Goal: Information Seeking & Learning: Find contact information

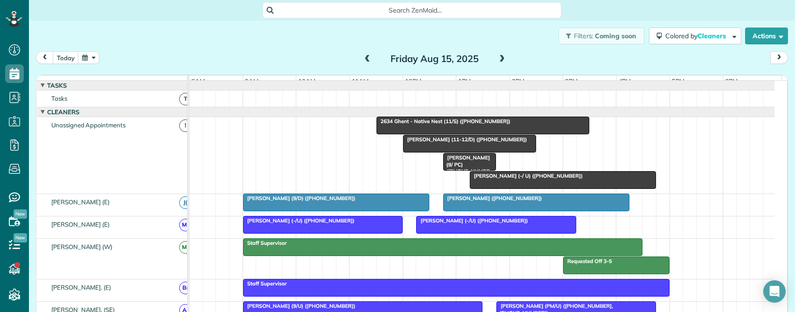
scroll to position [4, 4]
click at [362, 56] on span at bounding box center [367, 59] width 10 height 8
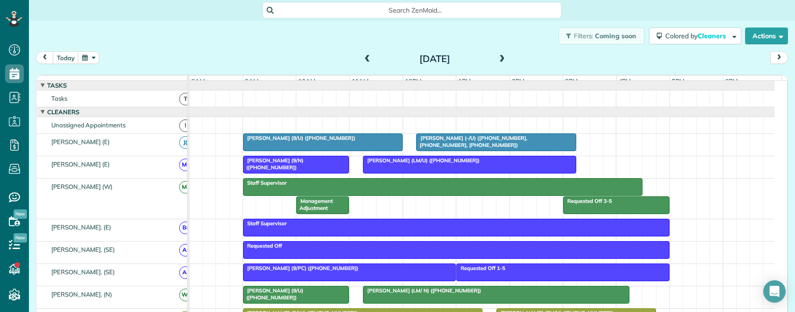
click at [498, 58] on span at bounding box center [502, 59] width 10 height 8
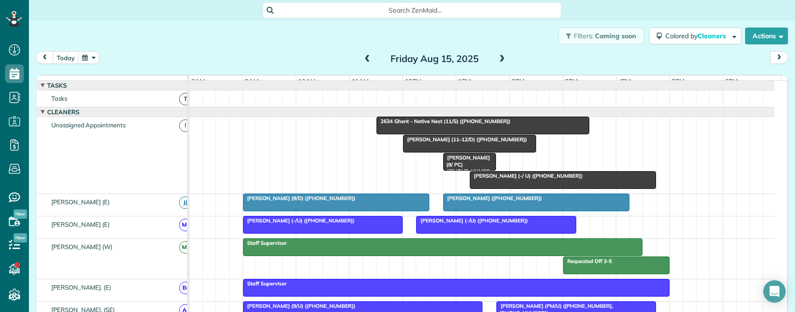
click at [404, 133] on div at bounding box center [483, 125] width 212 height 17
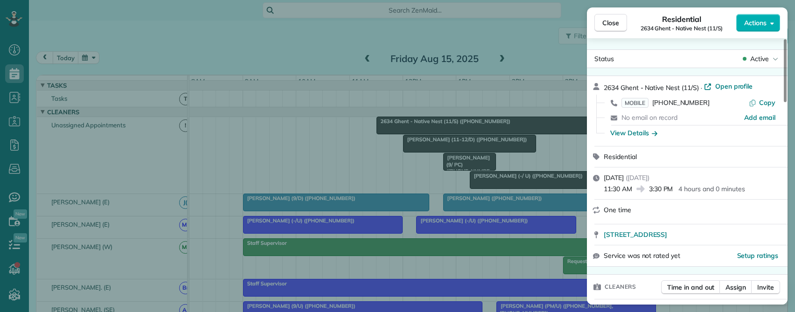
drag, startPoint x: 714, startPoint y: 104, endPoint x: 652, endPoint y: 104, distance: 62.0
click at [652, 104] on div "MOBILE (940) 682-1867" at bounding box center [684, 102] width 127 height 9
click at [643, 13] on div "Close Residential 2634 Ghent - Native Nest (11/S) Actions" at bounding box center [687, 22] width 200 height 31
click at [647, 13] on div "Close Residential 2634 Ghent - Native Nest (11/S) Actions" at bounding box center [687, 22] width 200 height 31
drag, startPoint x: 706, startPoint y: 102, endPoint x: 651, endPoint y: 101, distance: 54.6
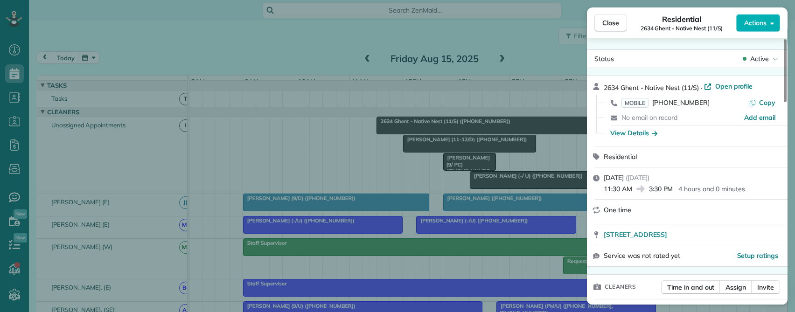
click at [651, 101] on div "MOBILE (940) 682-1867" at bounding box center [684, 102] width 127 height 9
click at [608, 19] on span "Close" at bounding box center [610, 22] width 17 height 9
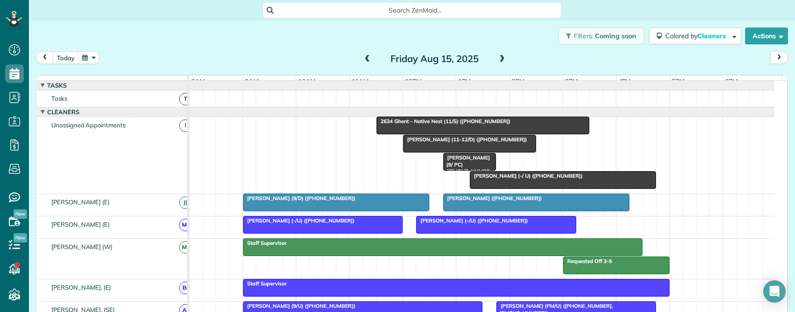
click at [414, 143] on div "Julie Castro (11-12/D) (+15615049868)" at bounding box center [469, 139] width 127 height 7
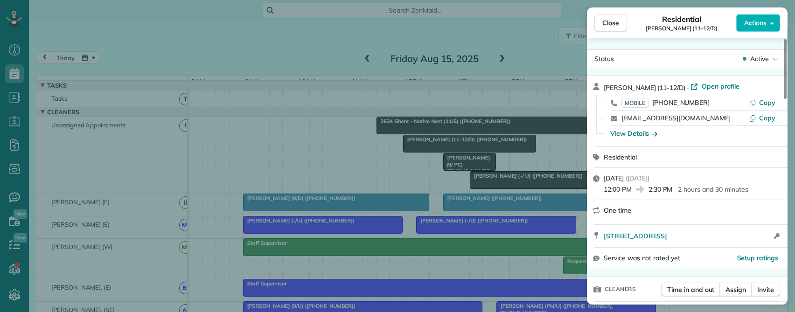
drag, startPoint x: 652, startPoint y: 29, endPoint x: 686, endPoint y: 28, distance: 34.1
click at [686, 28] on div "Residential Julie Castro (11-12/D)" at bounding box center [681, 23] width 109 height 19
click at [637, 133] on div "View Details" at bounding box center [633, 133] width 47 height 9
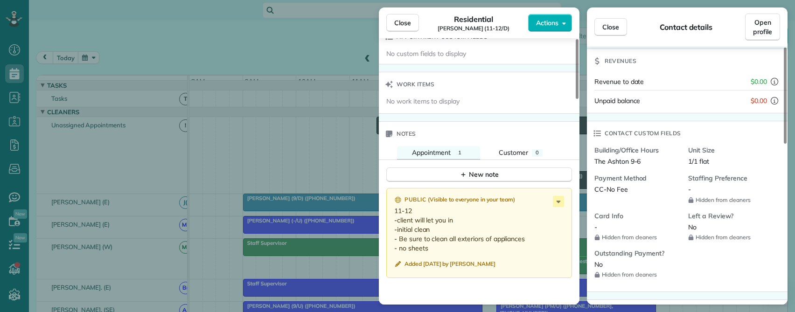
scroll to position [58, 0]
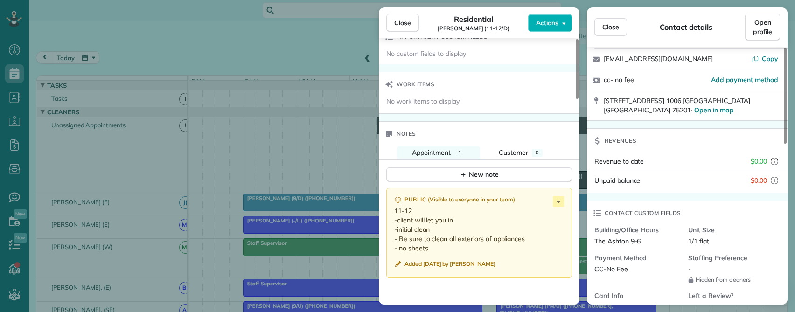
click at [601, 280] on div "Payment Method CC-No Fee" at bounding box center [641, 268] width 94 height 30
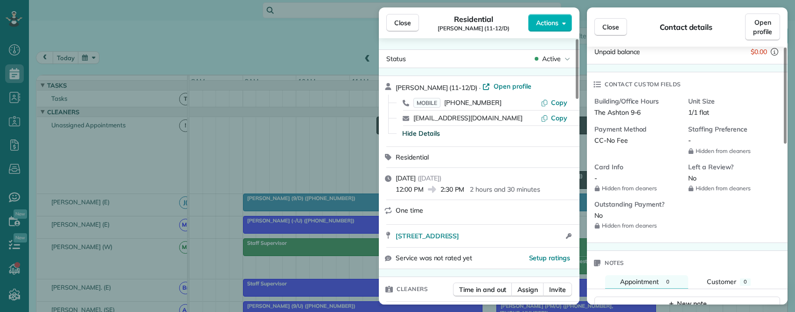
scroll to position [0, 0]
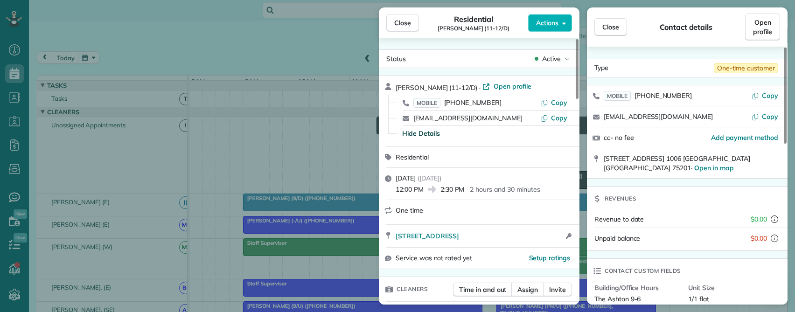
drag, startPoint x: 507, startPoint y: 101, endPoint x: 442, endPoint y: 103, distance: 64.9
click at [442, 103] on div "MOBILE (561) 504-9868" at bounding box center [476, 102] width 127 height 9
drag, startPoint x: 619, startPoint y: 158, endPoint x: 749, endPoint y: 162, distance: 130.2
click at [749, 162] on div "2215 Cedar Springs Road 1006 Dallas TX 75201 · Open in map" at bounding box center [687, 163] width 200 height 30
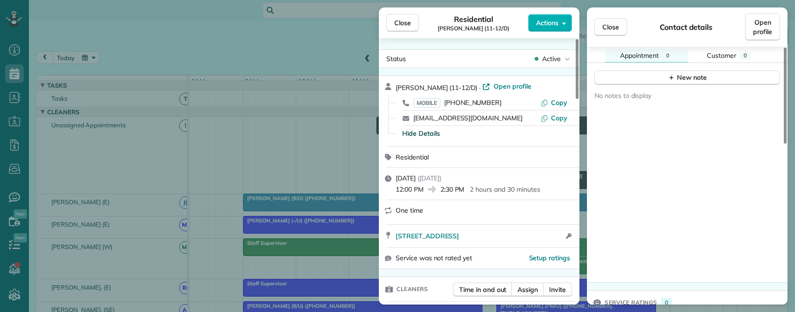
scroll to position [420, 0]
click at [660, 177] on div "No notes to display" at bounding box center [687, 176] width 200 height 197
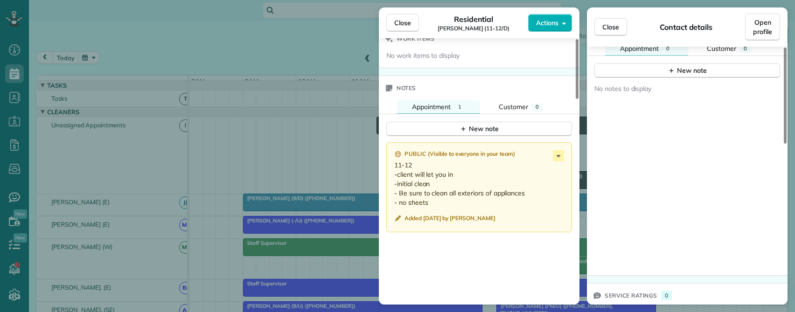
scroll to position [653, 0]
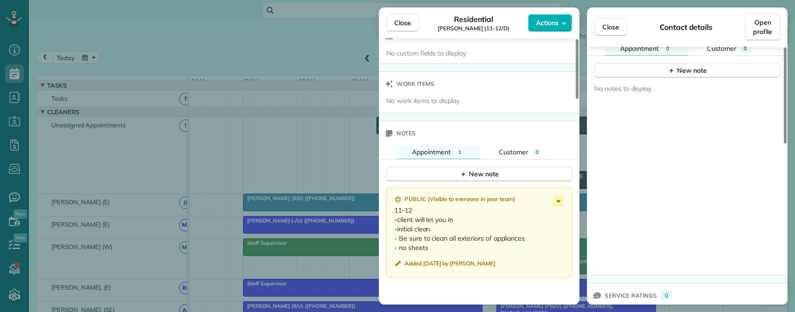
drag, startPoint x: 394, startPoint y: 210, endPoint x: 455, endPoint y: 248, distance: 71.8
click at [455, 248] on p "11-12 -client will let you in -initial clean - Be sure to clean all exteriors o…" at bounding box center [480, 229] width 172 height 47
click at [647, 9] on div "Close Contact details Open profile" at bounding box center [687, 26] width 200 height 39
click at [398, 19] on span "Close" at bounding box center [402, 22] width 17 height 9
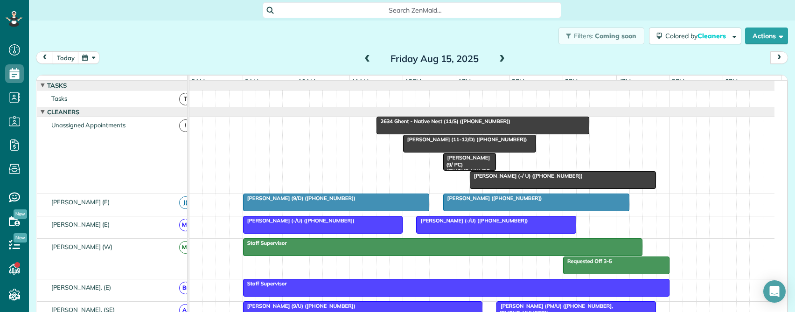
click at [466, 168] on span "Alex Haley (9/ PC) (+14056234711)" at bounding box center [466, 167] width 48 height 27
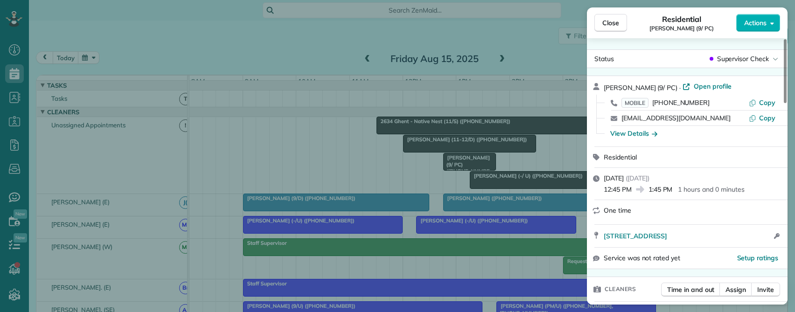
drag, startPoint x: 603, startPoint y: 88, endPoint x: 636, endPoint y: 88, distance: 32.2
click at [636, 88] on span "Alex Haley (9/ PC)" at bounding box center [640, 87] width 74 height 8
click at [651, 16] on div "Residential Alex Haley (9/ PC)" at bounding box center [681, 23] width 109 height 19
drag, startPoint x: 602, startPoint y: 236, endPoint x: 729, endPoint y: 237, distance: 126.8
click at [729, 237] on div "18 Saint Laurent Place Dallas TX 75225 Open in maps Open in maps Open access in…" at bounding box center [687, 236] width 200 height 22
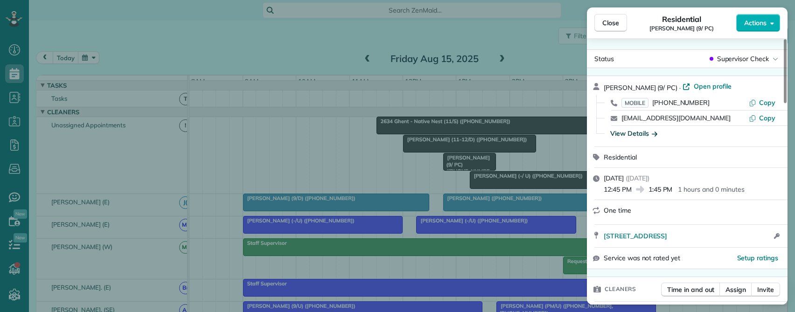
click at [641, 132] on div "View Details" at bounding box center [633, 133] width 47 height 9
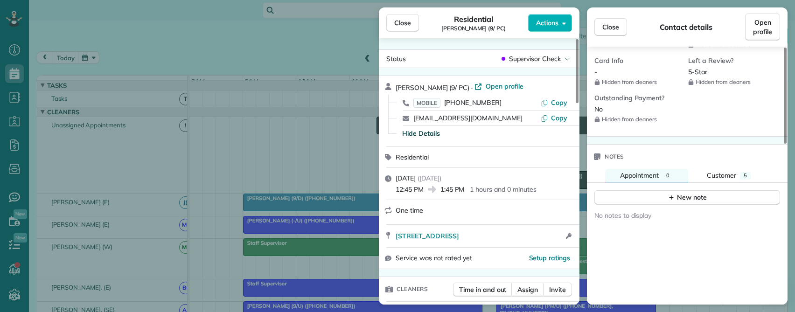
scroll to position [431, 0]
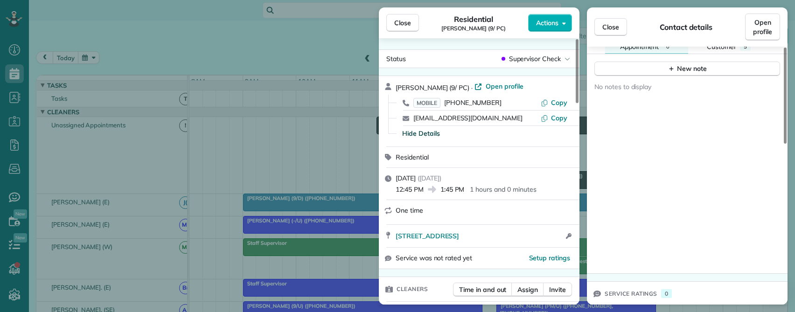
click at [657, 181] on div "No notes to display" at bounding box center [687, 174] width 200 height 197
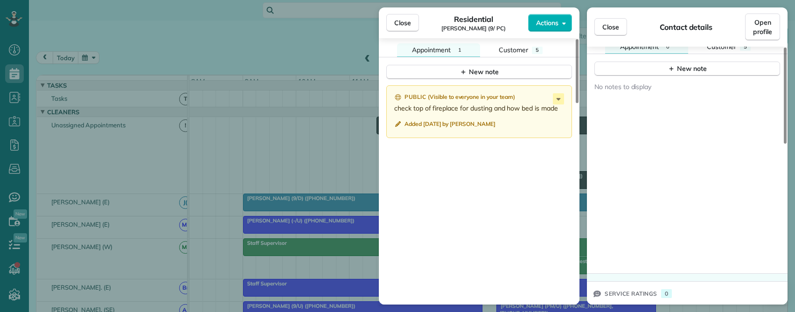
scroll to position [740, 0]
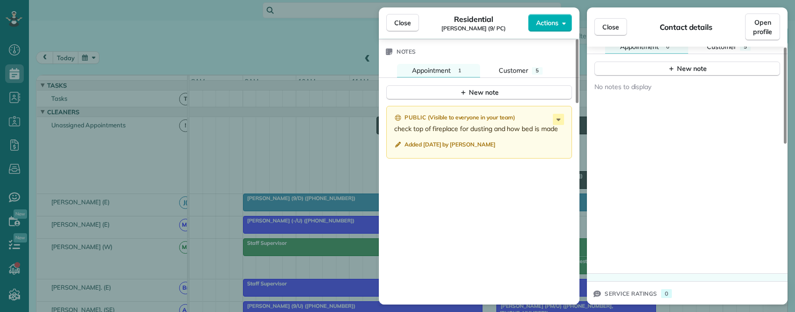
drag, startPoint x: 393, startPoint y: 130, endPoint x: 560, endPoint y: 131, distance: 167.4
click at [560, 131] on div "Public ( Visible to everyone in your team ) check top of fireplace for dusting …" at bounding box center [479, 132] width 186 height 53
click at [557, 119] on icon at bounding box center [558, 119] width 4 height 2
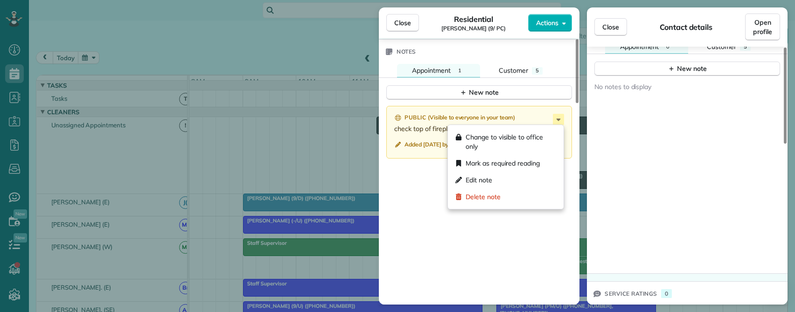
click at [425, 192] on div "Public ( Visible to everyone in your team ) check top of fireplace for dusting …" at bounding box center [479, 219] width 200 height 238
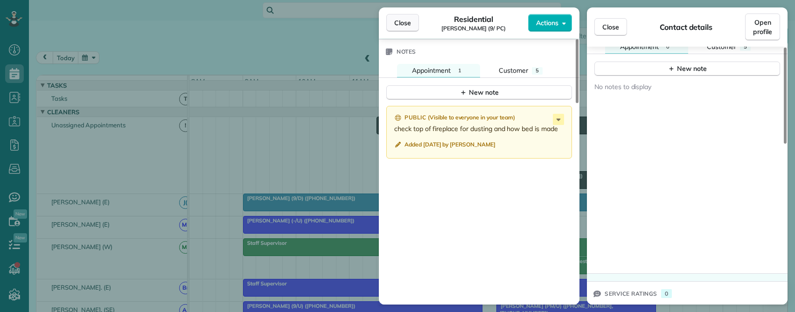
click at [404, 17] on button "Close" at bounding box center [402, 23] width 33 height 18
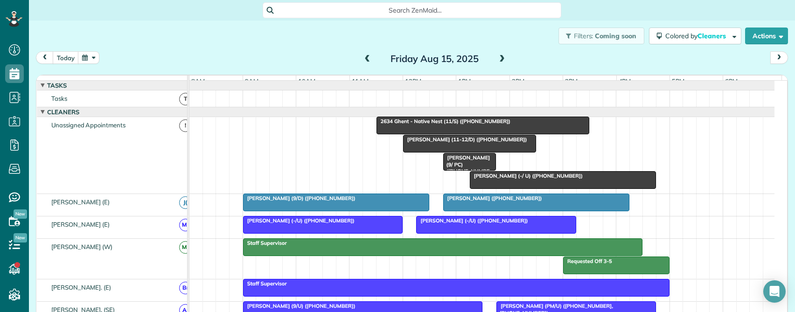
click at [503, 179] on span "Scott Carter (-/ U) (+16506448224)" at bounding box center [526, 176] width 114 height 7
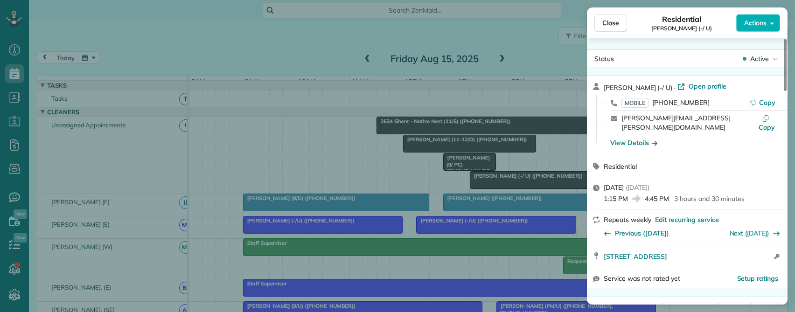
drag, startPoint x: 614, startPoint y: 87, endPoint x: 629, endPoint y: 94, distance: 16.5
click at [637, 89] on span "Scott Carter (-/ U)" at bounding box center [637, 87] width 69 height 8
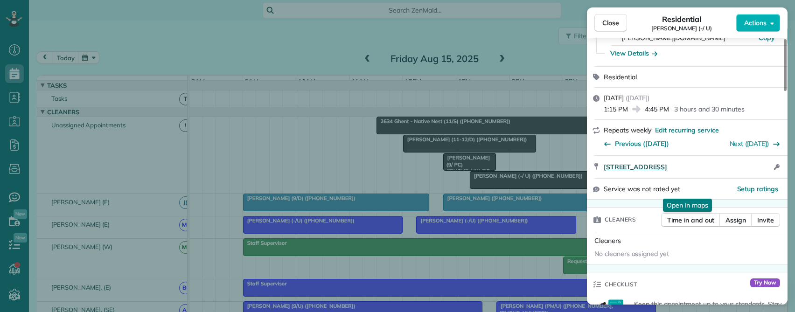
scroll to position [93, 0]
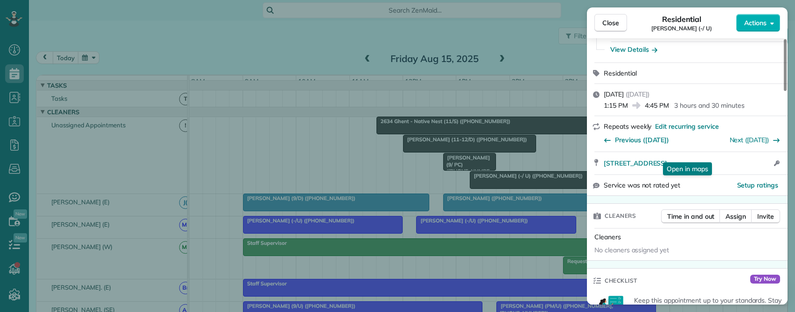
drag, startPoint x: 623, startPoint y: 153, endPoint x: 650, endPoint y: 197, distance: 51.9
click at [739, 155] on div "4251 Irving Avenue 1904 Dallas TX 75219 Open in maps Open in maps Open access i…" at bounding box center [687, 163] width 200 height 22
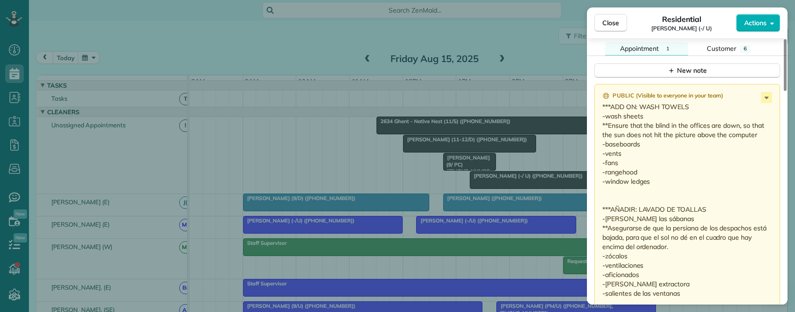
scroll to position [793, 0]
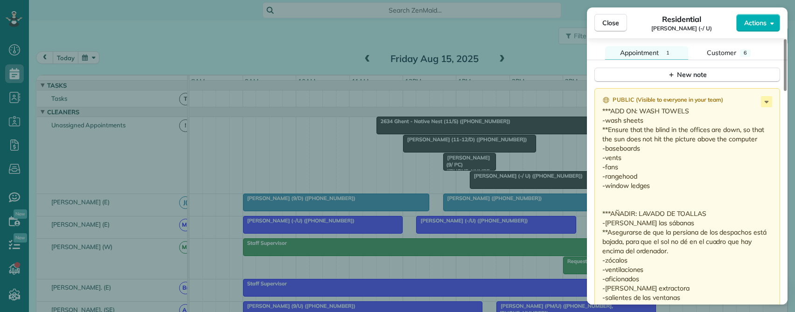
drag, startPoint x: 658, startPoint y: 177, endPoint x: 599, endPoint y: 104, distance: 93.4
click at [599, 104] on div "Public ( Visible to everyone in your team ) ***ADD ON: WASH TOWELS -wash sheets…" at bounding box center [687, 212] width 186 height 249
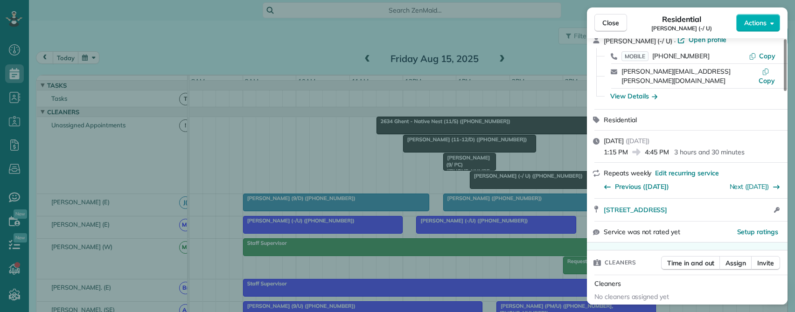
scroll to position [0, 0]
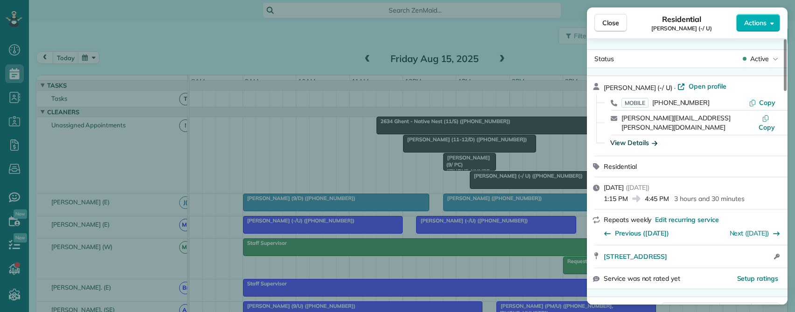
click at [639, 138] on div "View Details" at bounding box center [633, 142] width 47 height 9
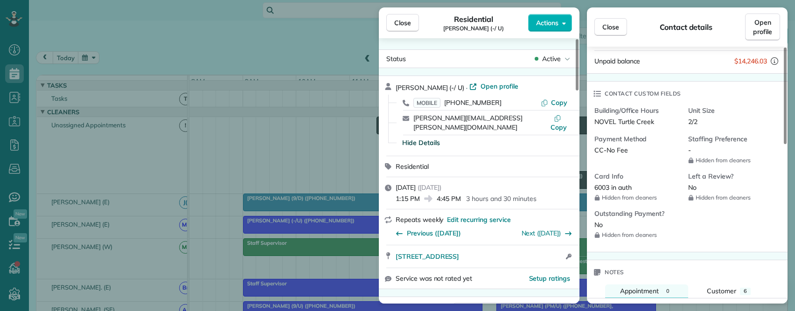
scroll to position [311, 29]
click at [397, 21] on span "Close" at bounding box center [402, 22] width 17 height 9
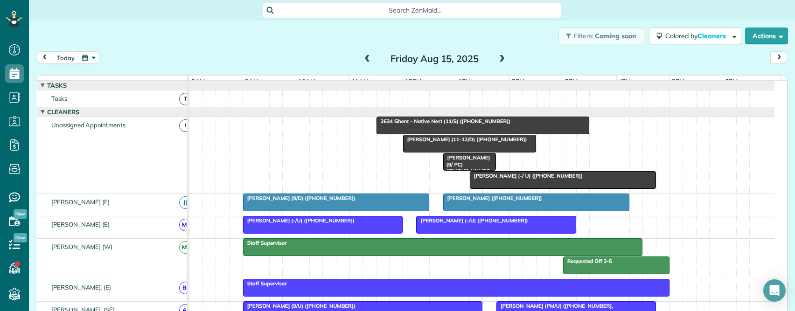
click at [650, 179] on div "Scott Carter (-/ U) (+16506448224)" at bounding box center [562, 176] width 180 height 7
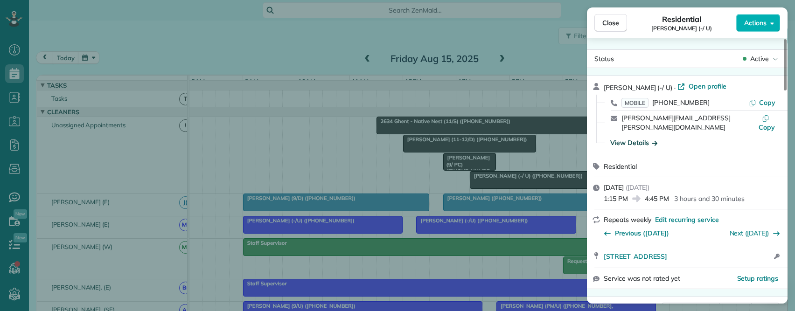
click at [626, 138] on div "View Details" at bounding box center [633, 142] width 47 height 9
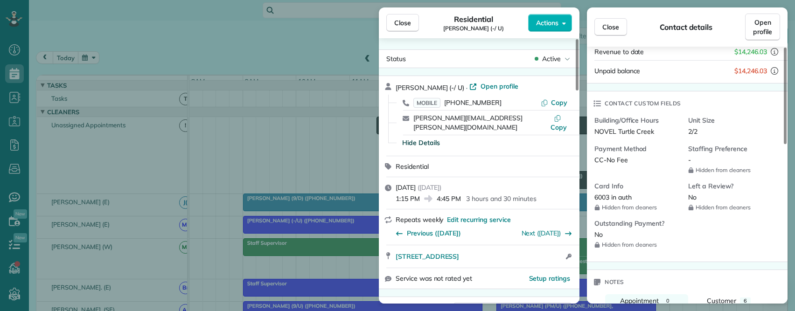
scroll to position [140, 0]
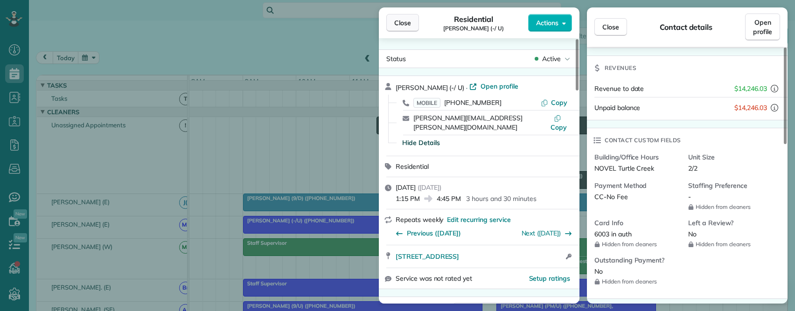
click at [402, 22] on span "Close" at bounding box center [402, 22] width 17 height 9
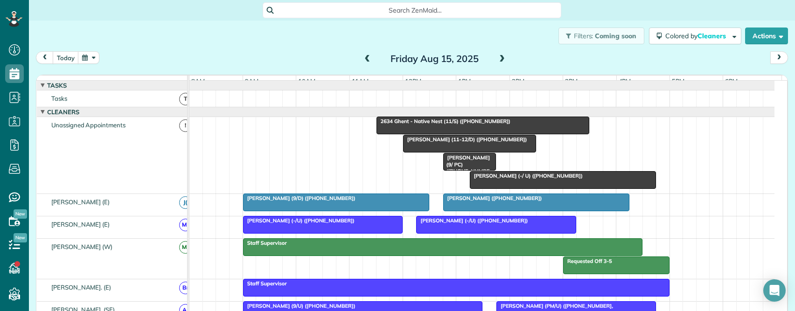
click at [499, 58] on span at bounding box center [502, 59] width 10 height 8
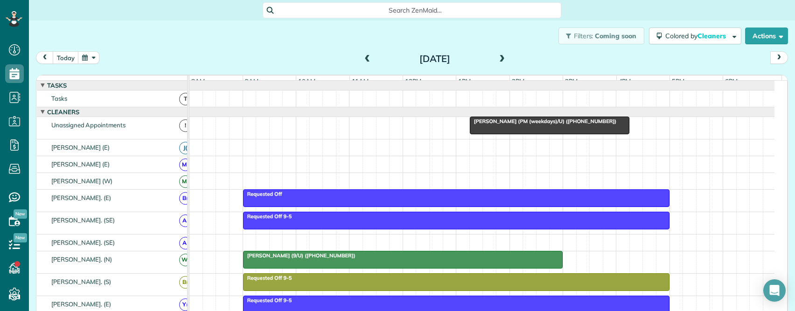
click at [506, 133] on div at bounding box center [549, 125] width 159 height 17
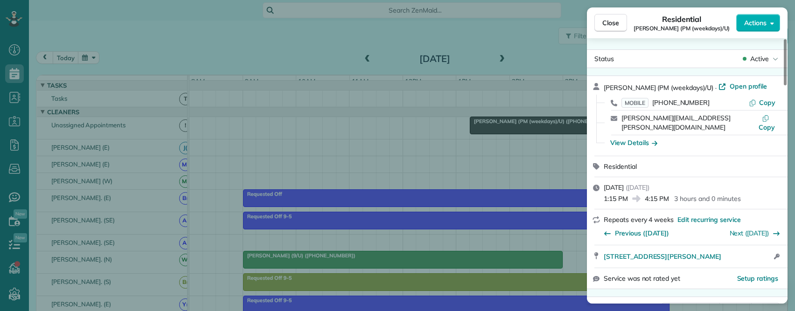
drag, startPoint x: 603, startPoint y: 86, endPoint x: 637, endPoint y: 88, distance: 34.1
click at [637, 88] on span "Kate Echols (PM (weekdays)/U)" at bounding box center [658, 87] width 110 height 8
drag, startPoint x: 609, startPoint y: 247, endPoint x: 734, endPoint y: 249, distance: 125.0
click at [734, 249] on div "2800 Cole Avenue #235 Dallas TX 75204 Open in maps Open in maps Open access inf…" at bounding box center [687, 256] width 200 height 22
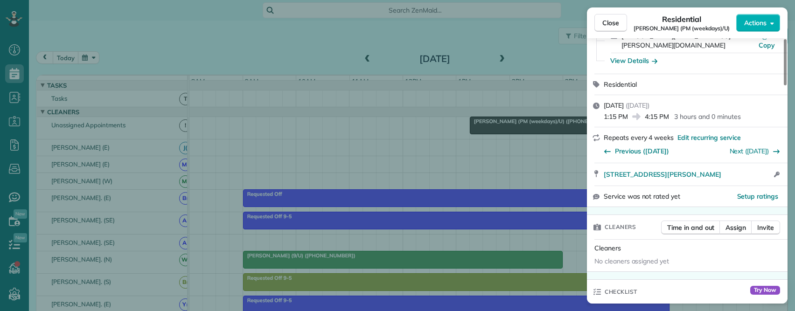
scroll to position [47, 0]
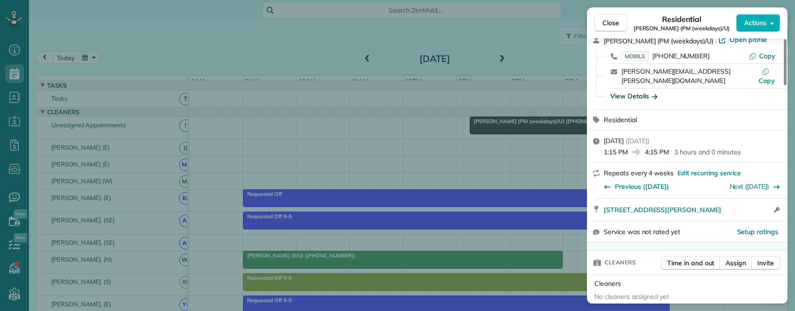
click at [629, 91] on div "View Details" at bounding box center [633, 95] width 47 height 9
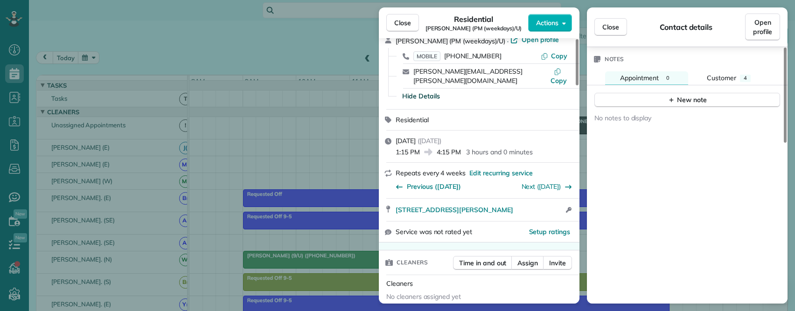
scroll to position [432, 0]
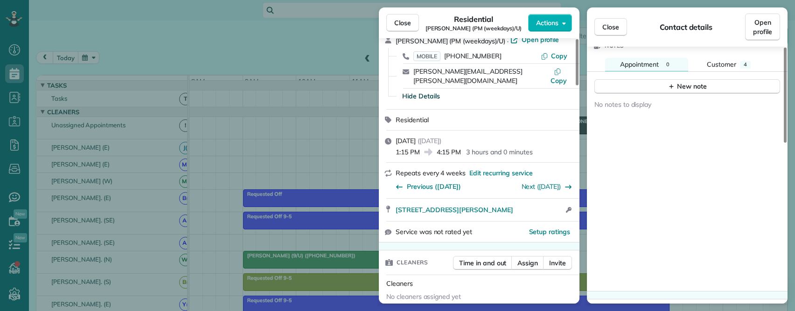
click at [655, 172] on div "No notes to display" at bounding box center [687, 192] width 200 height 197
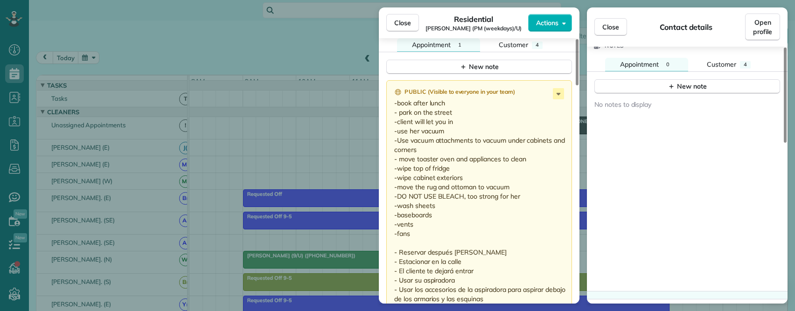
scroll to position [793, 0]
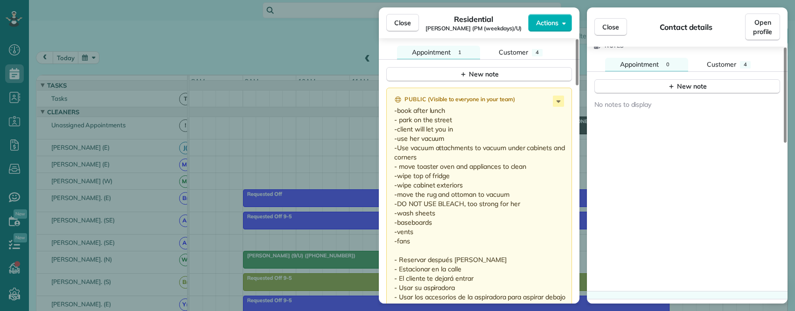
drag, startPoint x: 427, startPoint y: 231, endPoint x: 384, endPoint y: 105, distance: 133.6
click at [704, 205] on div "No notes to display" at bounding box center [687, 192] width 200 height 197
click at [410, 15] on button "Close" at bounding box center [402, 23] width 33 height 18
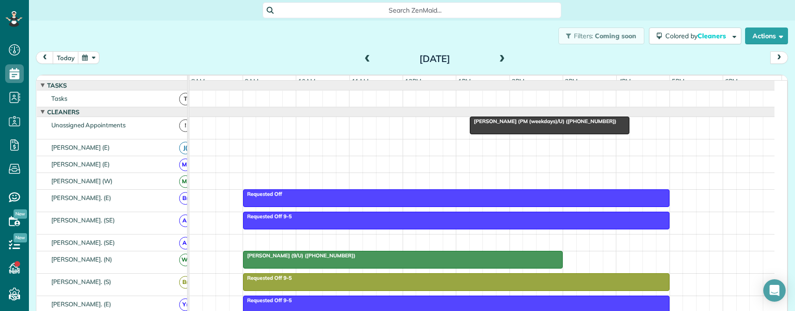
click at [364, 59] on span at bounding box center [367, 59] width 10 height 8
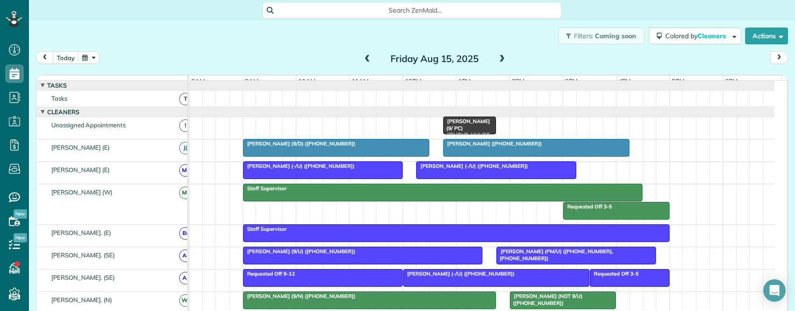
click at [470, 131] on span "Alex Haley (9/ PC) (+14056234711)" at bounding box center [466, 131] width 48 height 27
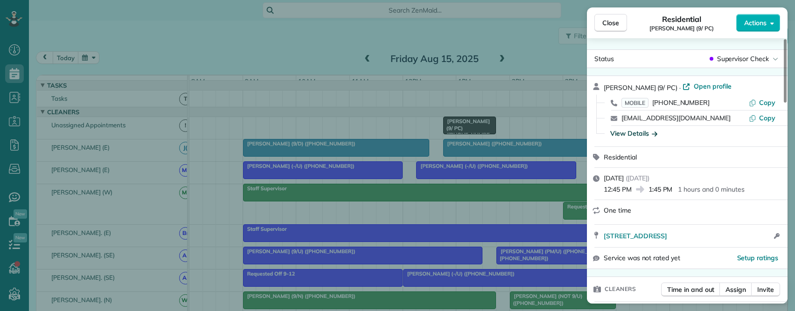
click at [634, 131] on div "View Details" at bounding box center [633, 133] width 47 height 9
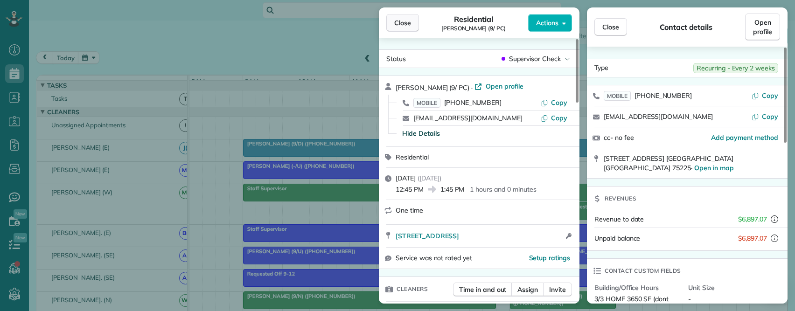
click at [404, 18] on button "Close" at bounding box center [402, 23] width 33 height 18
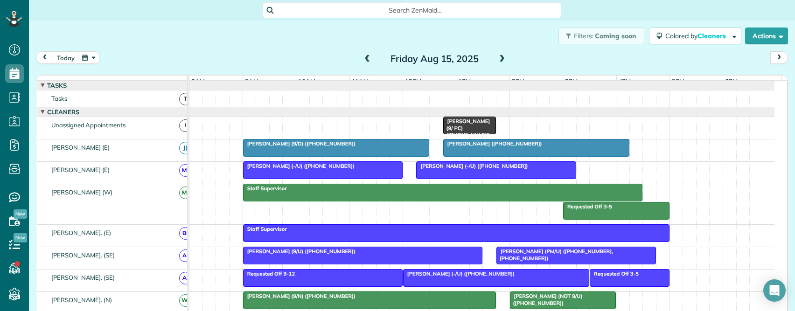
click at [362, 56] on span at bounding box center [367, 59] width 10 height 8
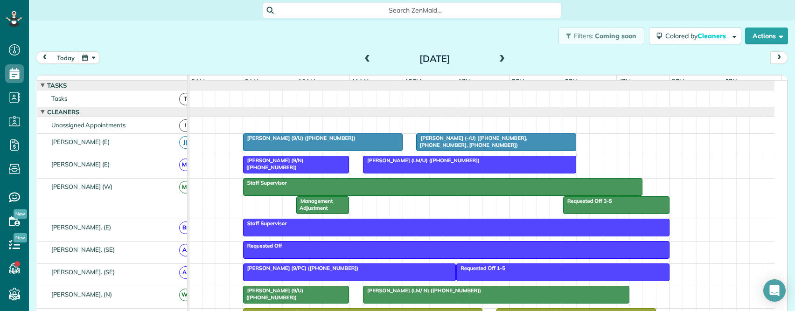
click at [500, 58] on span at bounding box center [502, 59] width 10 height 8
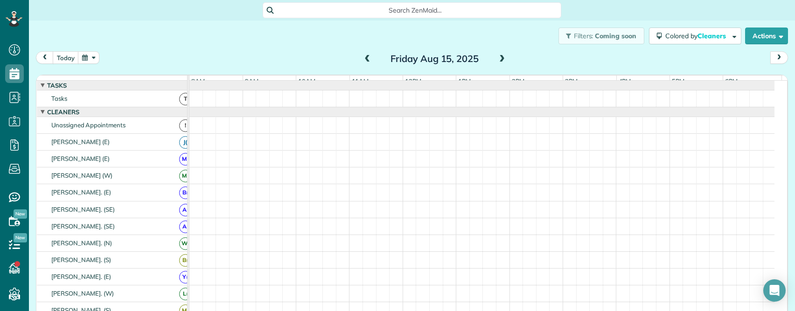
click at [500, 58] on span at bounding box center [502, 59] width 10 height 8
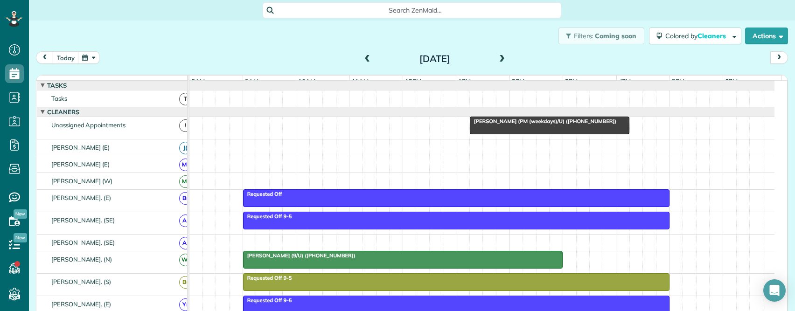
click at [362, 56] on span at bounding box center [367, 59] width 10 height 8
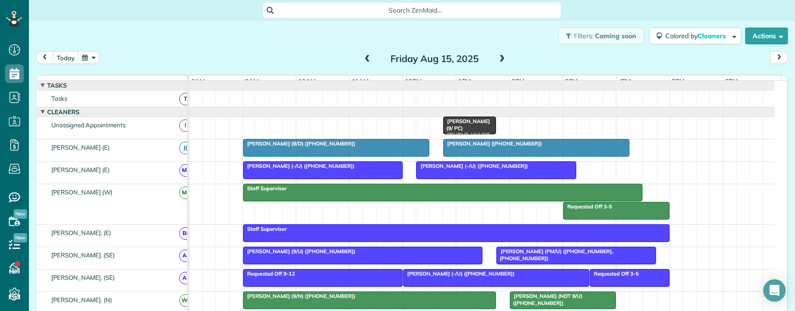
click at [333, 9] on span "Search ZenMaid…" at bounding box center [414, 10] width 283 height 9
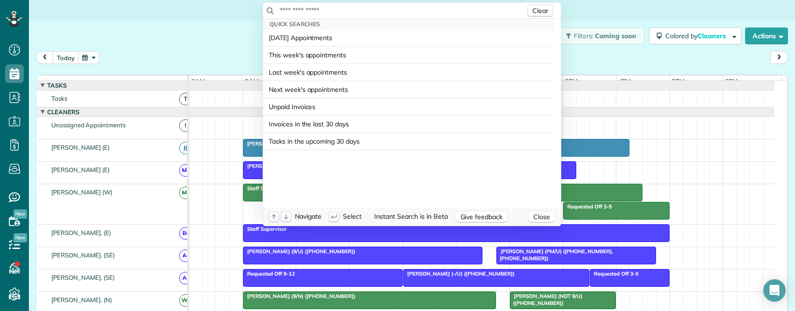
click at [333, 9] on input "text" at bounding box center [402, 10] width 246 height 9
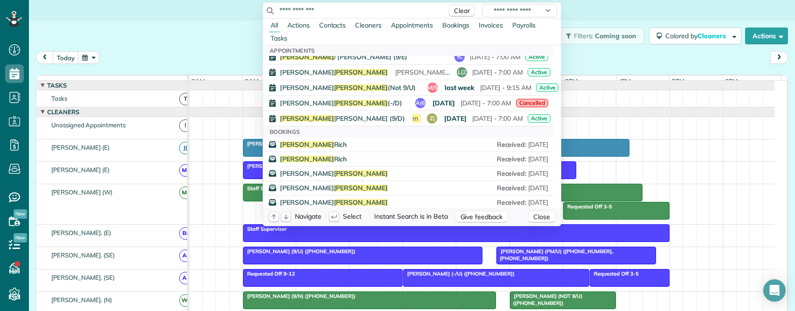
scroll to position [513, 0]
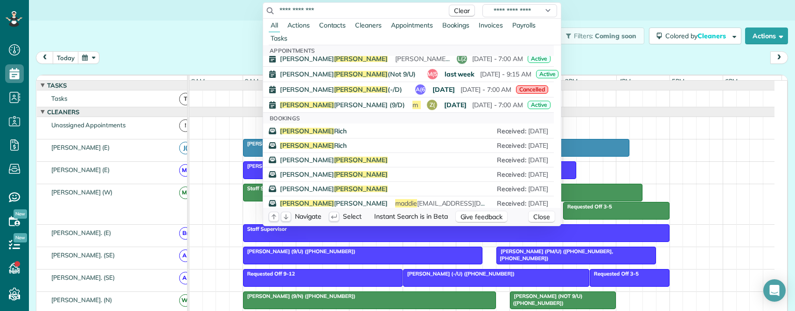
drag, startPoint x: 301, startPoint y: 9, endPoint x: 246, endPoint y: 13, distance: 55.6
click at [246, 13] on html "Dashboard Scheduling Calendar View List View Dispatch View - Weekly scheduling …" at bounding box center [397, 155] width 795 height 311
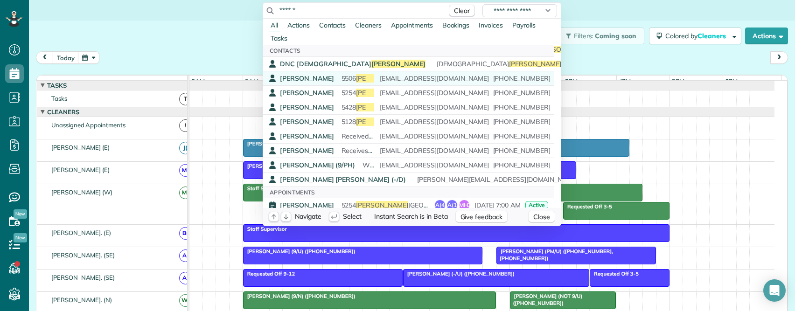
scroll to position [280, 0]
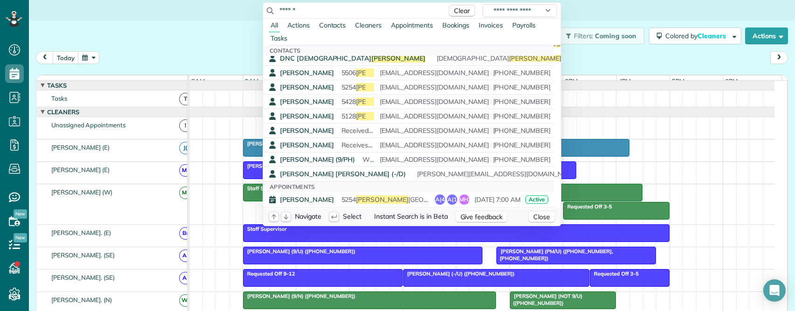
click at [313, 7] on input "******" at bounding box center [360, 10] width 163 height 9
click at [221, 0] on html "Dashboard Scheduling Calendar View List View Dispatch View - Weekly scheduling …" at bounding box center [397, 155] width 795 height 311
paste input "**"
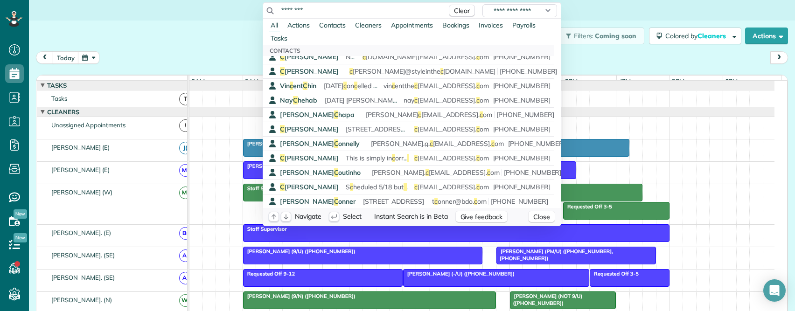
scroll to position [0, 0]
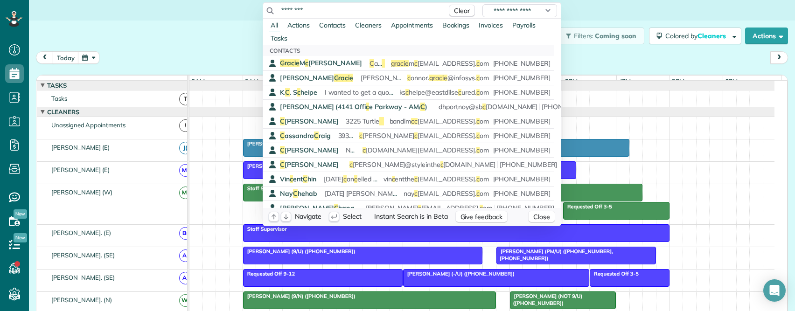
drag, startPoint x: 306, startPoint y: 8, endPoint x: 225, endPoint y: 7, distance: 80.7
click at [225, 7] on html "Dashboard Scheduling Calendar View List View Dispatch View - Weekly scheduling …" at bounding box center [397, 155] width 795 height 311
paste input "**********"
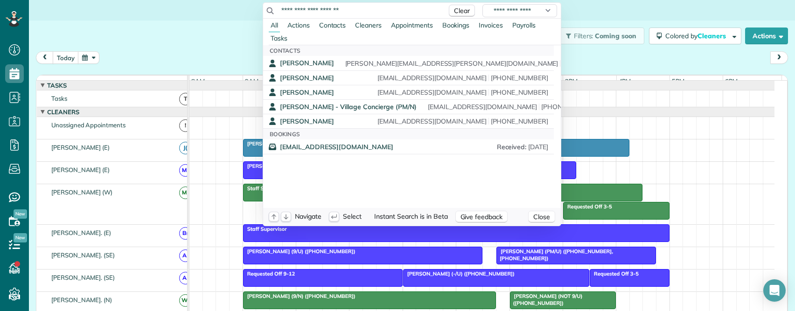
drag, startPoint x: 374, startPoint y: 10, endPoint x: 202, endPoint y: 0, distance: 171.9
click at [202, 0] on html "Dashboard Scheduling Calendar View List View Dispatch View - Weekly scheduling …" at bounding box center [397, 155] width 795 height 311
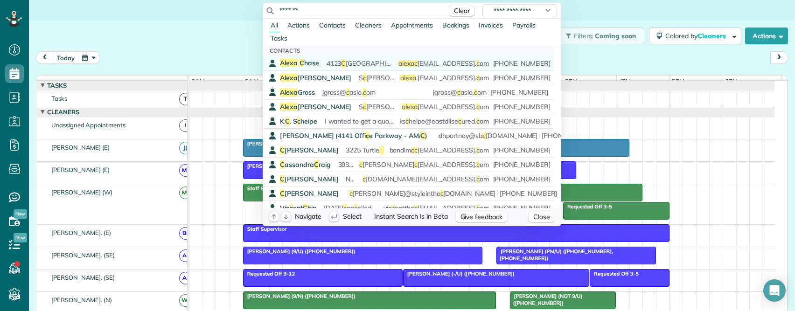
type input "*******"
click at [299, 60] on span "C" at bounding box center [301, 63] width 5 height 8
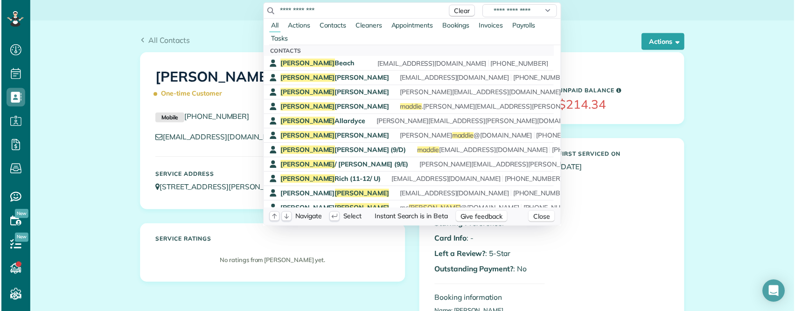
scroll to position [311, 29]
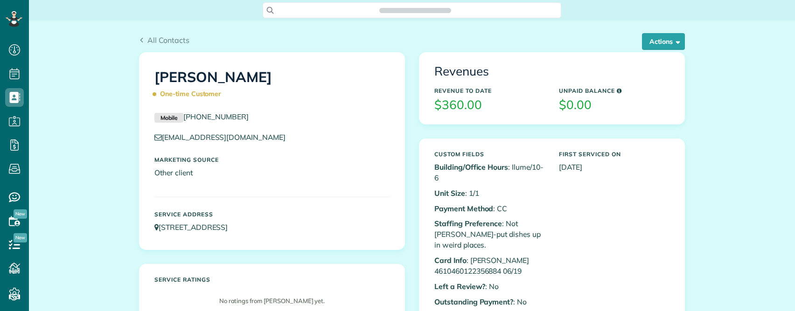
scroll to position [4, 4]
click at [412, 12] on span "Search ZenMaid…" at bounding box center [414, 10] width 283 height 9
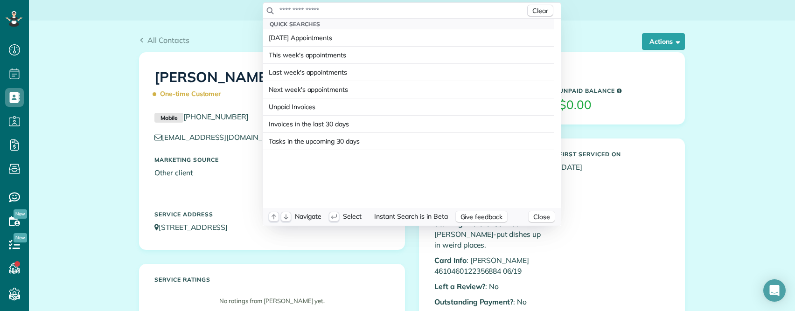
click at [399, 8] on input "text" at bounding box center [402, 10] width 246 height 9
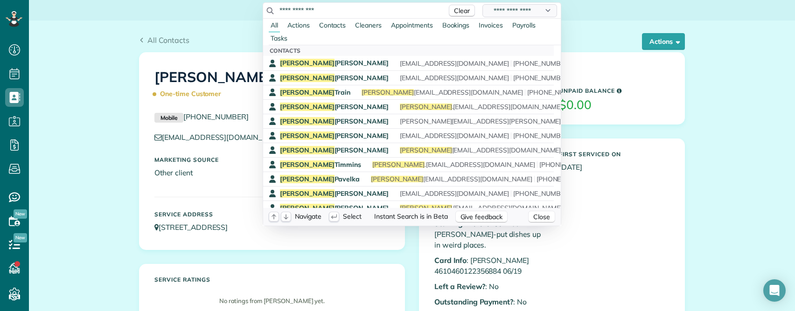
click at [502, 12] on select "**********" at bounding box center [519, 10] width 75 height 13
click at [482, 4] on select "**********" at bounding box center [519, 10] width 75 height 13
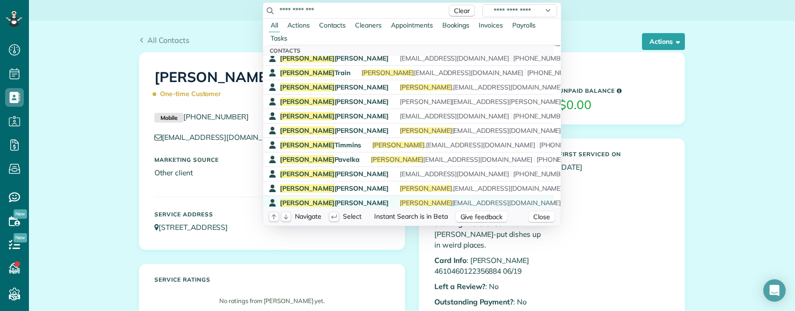
scroll to position [0, 0]
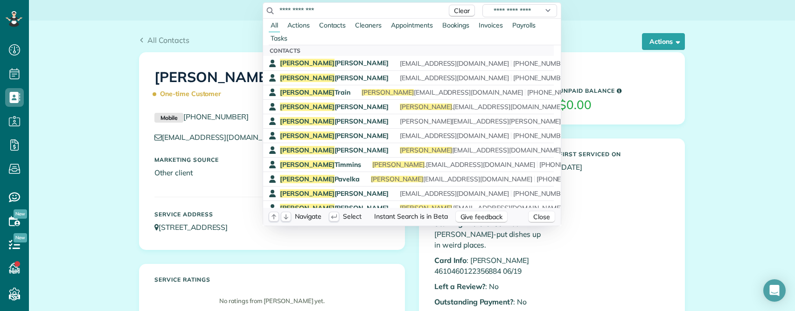
drag, startPoint x: 320, startPoint y: 9, endPoint x: 260, endPoint y: 7, distance: 60.2
click at [263, 7] on div "**********" at bounding box center [411, 11] width 297 height 16
paste input "text"
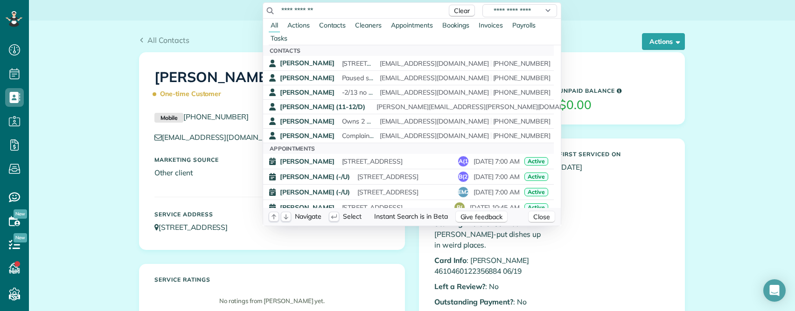
drag, startPoint x: 343, startPoint y: 12, endPoint x: 235, endPoint y: 5, distance: 108.4
click at [235, 5] on html "Dashboard Scheduling Calendar View List View Dispatch View - Weekly scheduling …" at bounding box center [397, 155] width 795 height 311
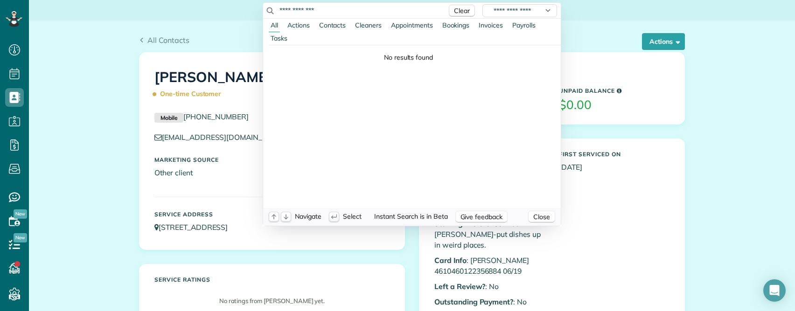
drag, startPoint x: 328, startPoint y: 13, endPoint x: 243, endPoint y: 9, distance: 84.5
click at [243, 9] on html "Dashboard Scheduling Calendar View List View Dispatch View - Weekly scheduling …" at bounding box center [397, 155] width 795 height 311
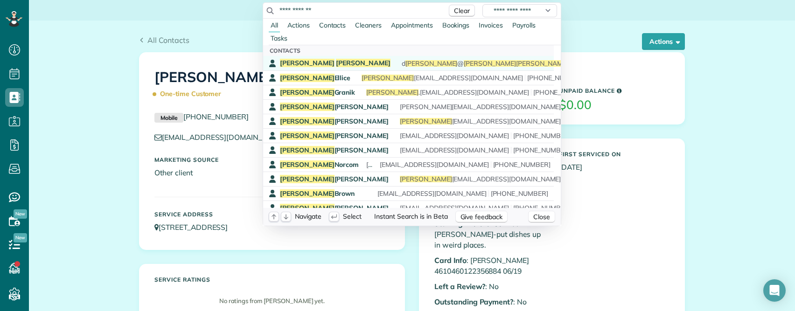
type input "**********"
click at [330, 60] on div "David Morris d morris @ david morris intl.com (714) 380-4497" at bounding box center [415, 63] width 270 height 9
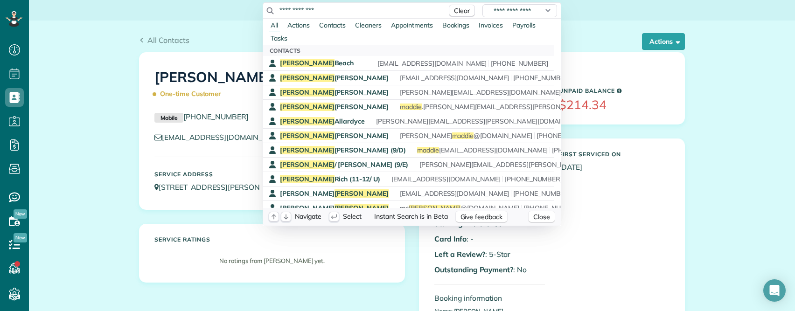
scroll to position [4, 4]
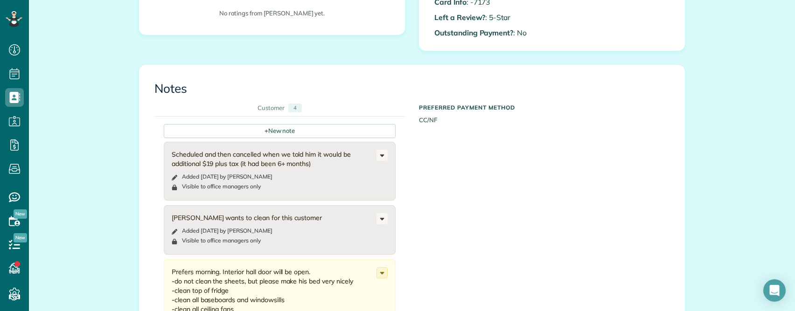
scroll to position [280, 0]
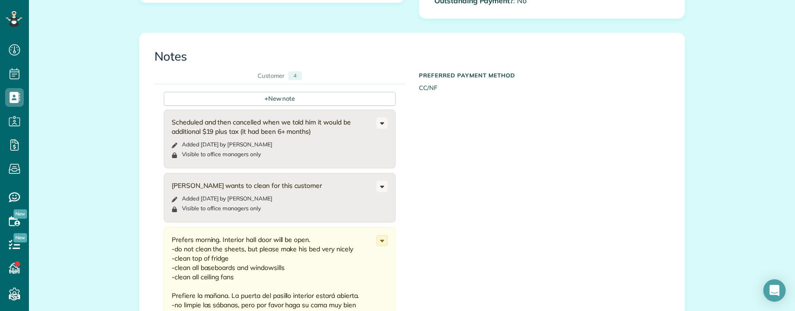
drag, startPoint x: 188, startPoint y: 124, endPoint x: 303, endPoint y: 128, distance: 114.8
click at [303, 128] on div "Scheduled and then cancelled when we told him it would be additional $19 plus t…" at bounding box center [274, 127] width 205 height 19
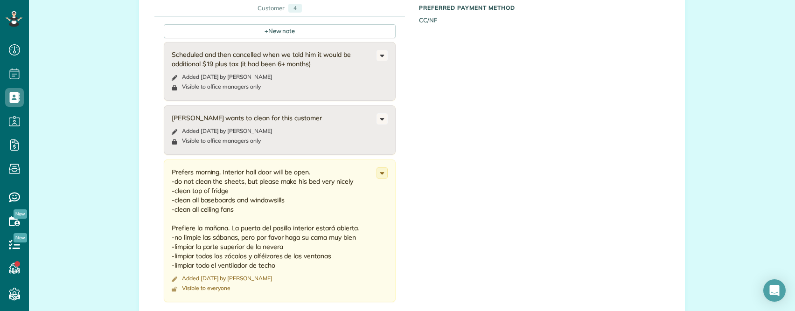
scroll to position [373, 0]
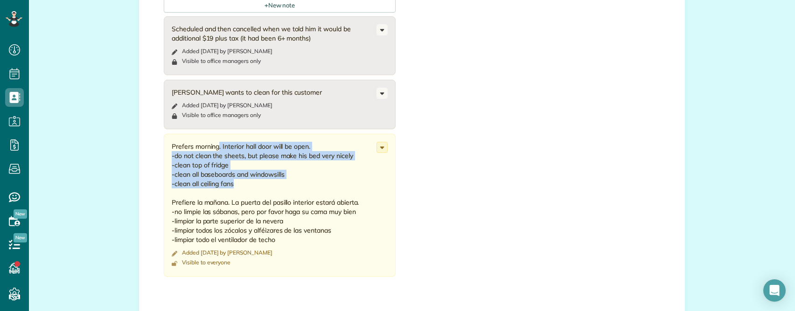
drag, startPoint x: 216, startPoint y: 148, endPoint x: 204, endPoint y: 177, distance: 31.8
click at [263, 182] on div "Prefers morning. Interior hall door will be open. -do not clean the sheets, but…" at bounding box center [274, 193] width 205 height 103
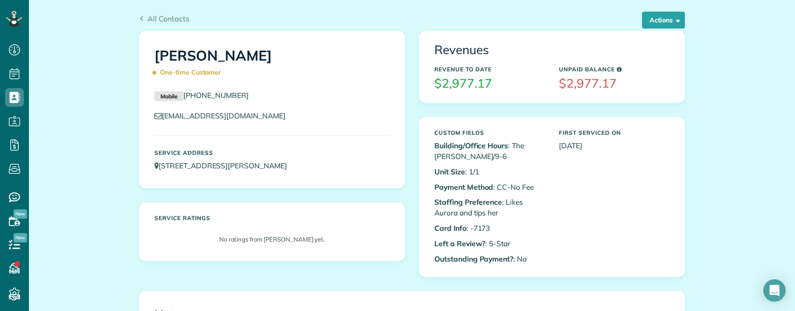
scroll to position [0, 0]
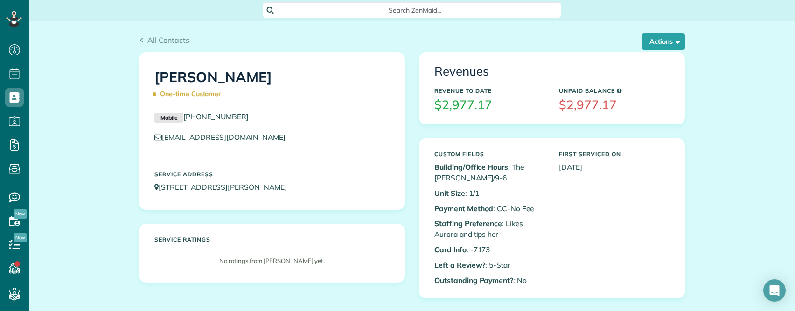
drag, startPoint x: 150, startPoint y: 76, endPoint x: 261, endPoint y: 77, distance: 111.4
click at [261, 77] on div "[PERSON_NAME] One-time Customer" at bounding box center [271, 83] width 249 height 47
copy h1 "[PERSON_NAME]"
click at [346, 12] on span "Search ZenMaid…" at bounding box center [414, 10] width 283 height 9
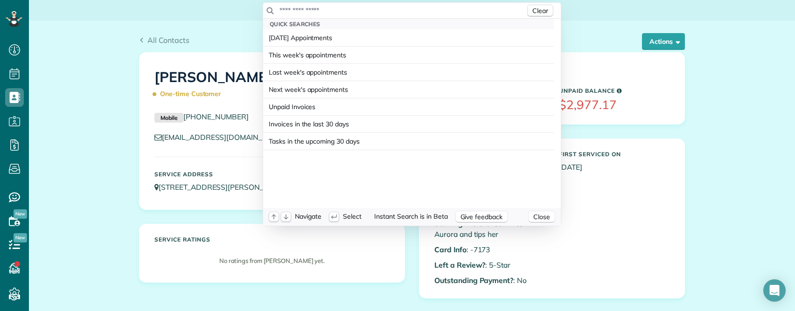
click at [317, 8] on input "text" at bounding box center [402, 10] width 246 height 9
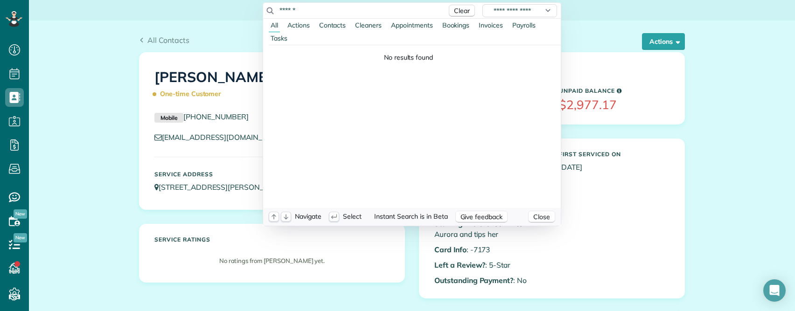
drag, startPoint x: 319, startPoint y: 9, endPoint x: 201, endPoint y: 3, distance: 118.1
click at [201, 3] on html "Dashboard Scheduling Calendar View List View Dispatch View - Weekly scheduling …" at bounding box center [397, 155] width 795 height 311
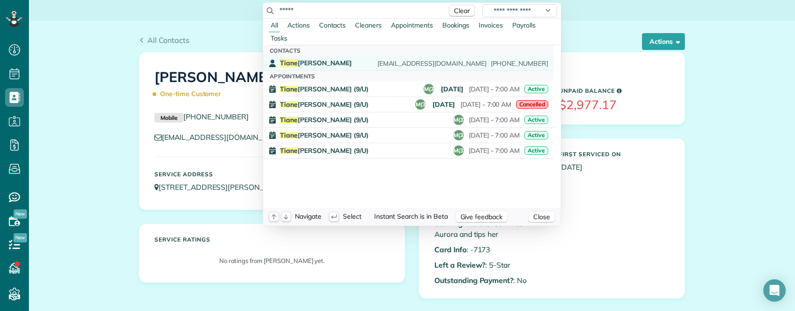
type input "*****"
click at [300, 66] on span "Tiane Parris" at bounding box center [316, 63] width 72 height 8
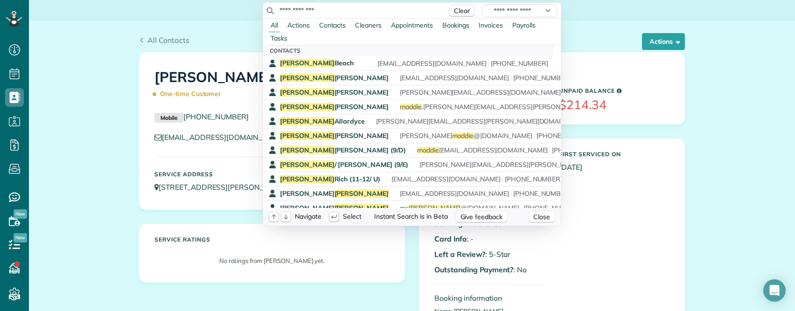
scroll to position [4, 4]
click at [58, 186] on html "Dashboard Scheduling Calendar View List View Dispatch View - Weekly scheduling …" at bounding box center [397, 155] width 795 height 311
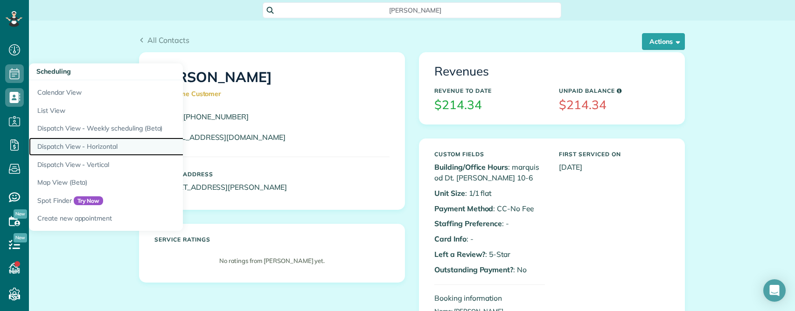
click at [68, 144] on link "Dispatch View - Horizontal" at bounding box center [145, 147] width 233 height 18
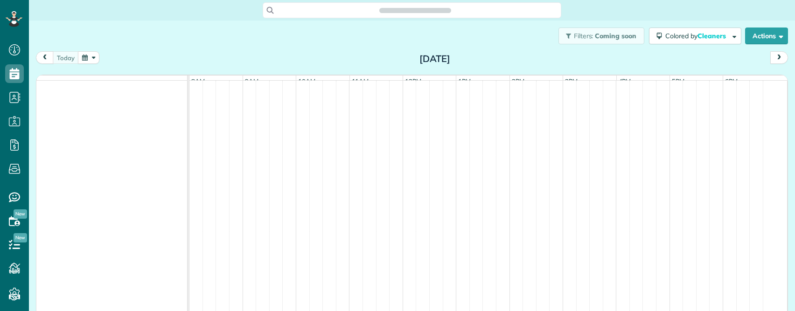
scroll to position [311, 29]
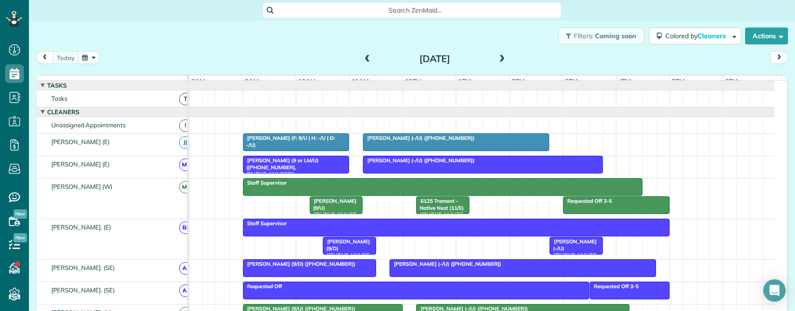
click at [497, 55] on span at bounding box center [502, 59] width 10 height 8
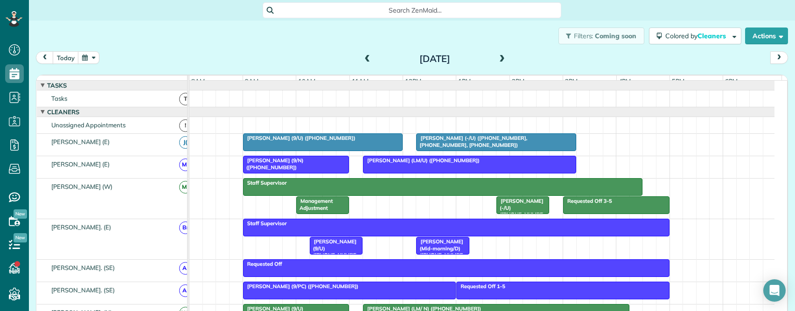
click at [30, 306] on main "Search ZenMaid… Filters: Coming soon Colored by Cleaners Color by Cleaner Color…" at bounding box center [412, 155] width 766 height 311
click at [500, 59] on span at bounding box center [502, 59] width 10 height 8
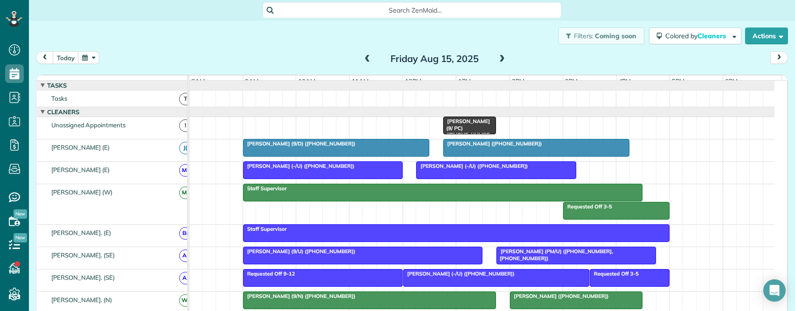
click at [498, 61] on span at bounding box center [502, 59] width 10 height 8
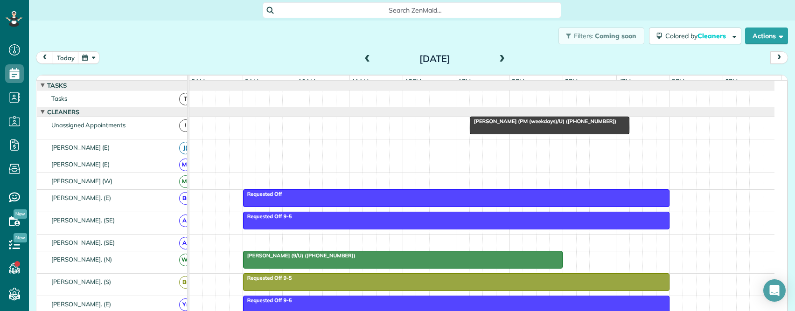
click at [497, 57] on span at bounding box center [502, 59] width 10 height 8
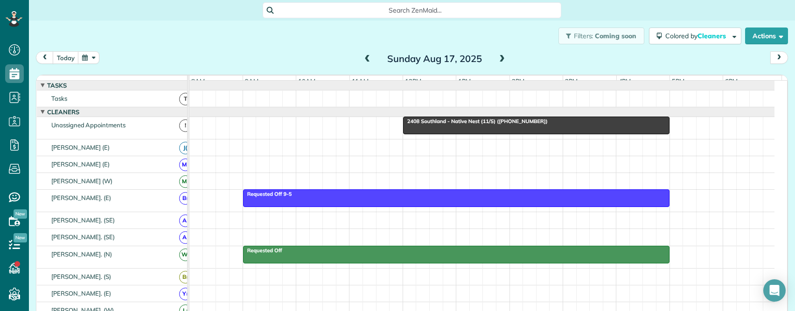
click at [498, 58] on span at bounding box center [502, 59] width 10 height 8
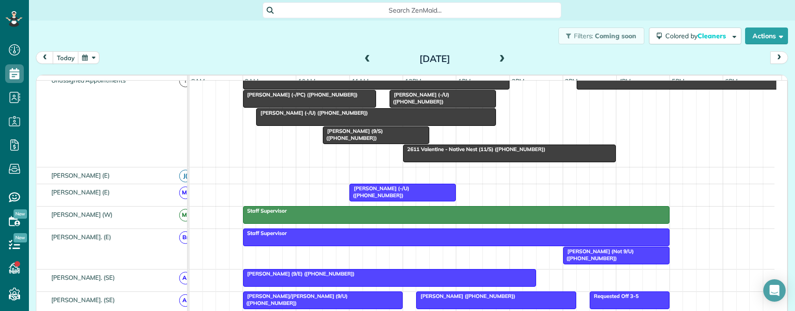
scroll to position [0, 0]
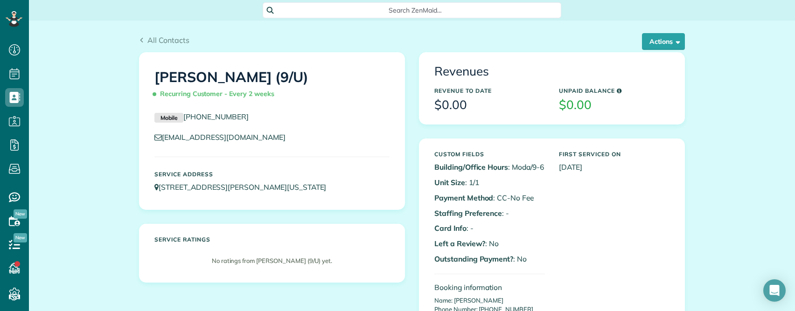
click at [340, 12] on span "Search ZenMaid…" at bounding box center [414, 10] width 283 height 9
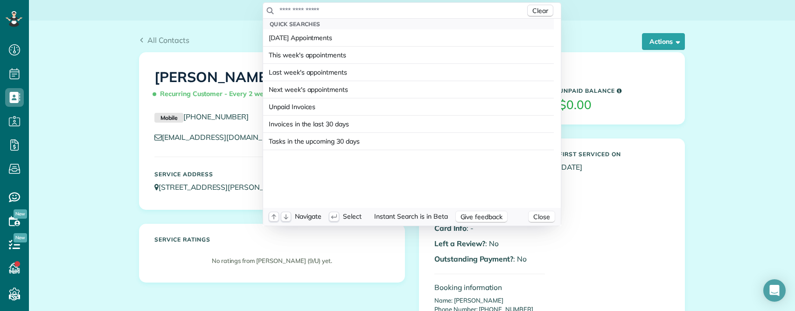
click at [354, 10] on input "text" at bounding box center [402, 10] width 246 height 9
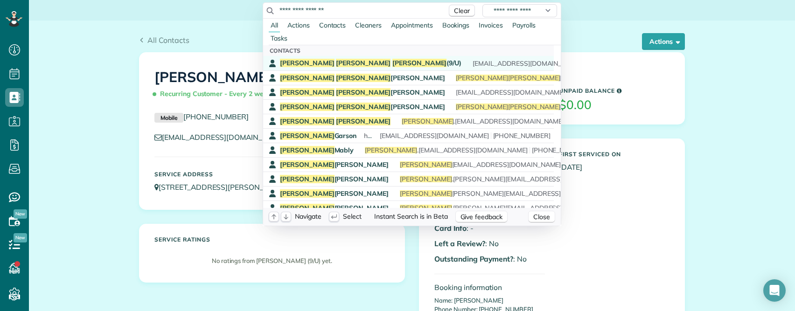
type input "**********"
click at [392, 60] on span "Johnson" at bounding box center [419, 63] width 55 height 8
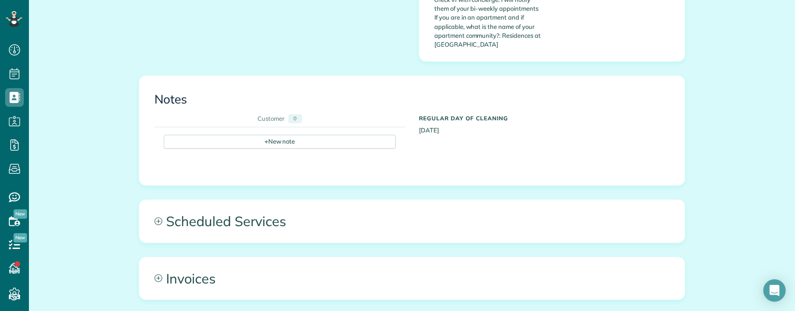
scroll to position [560, 0]
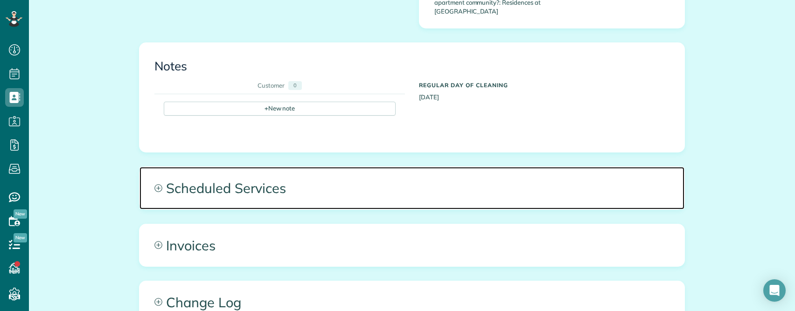
click at [176, 167] on span "Scheduled Services" at bounding box center [411, 188] width 545 height 42
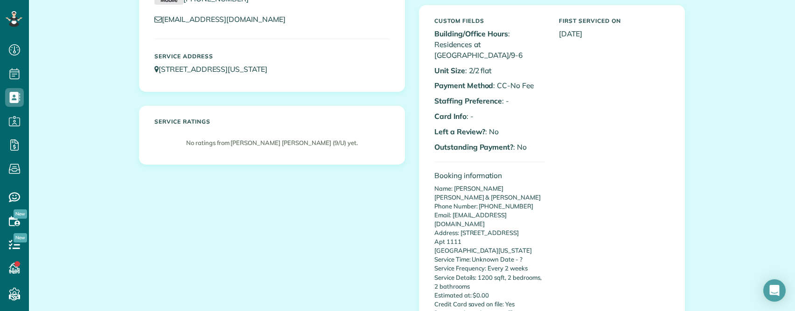
scroll to position [0, 0]
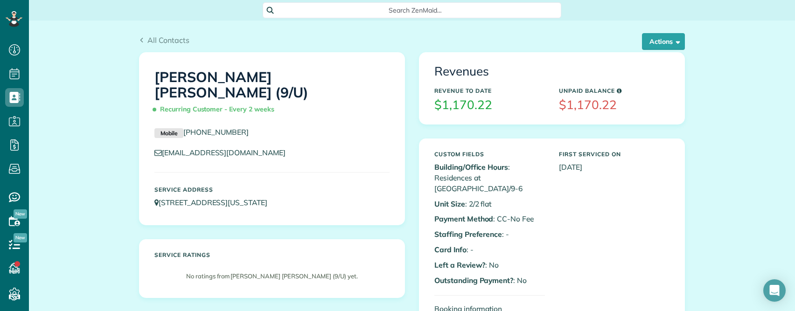
copy link "[PHONE_NUMBER]"
drag, startPoint x: 250, startPoint y: 114, endPoint x: 182, endPoint y: 116, distance: 68.1
click at [182, 127] on p "Mobile [PHONE_NUMBER]" at bounding box center [271, 132] width 235 height 11
